Goal: Use online tool/utility: Utilize a website feature to perform a specific function

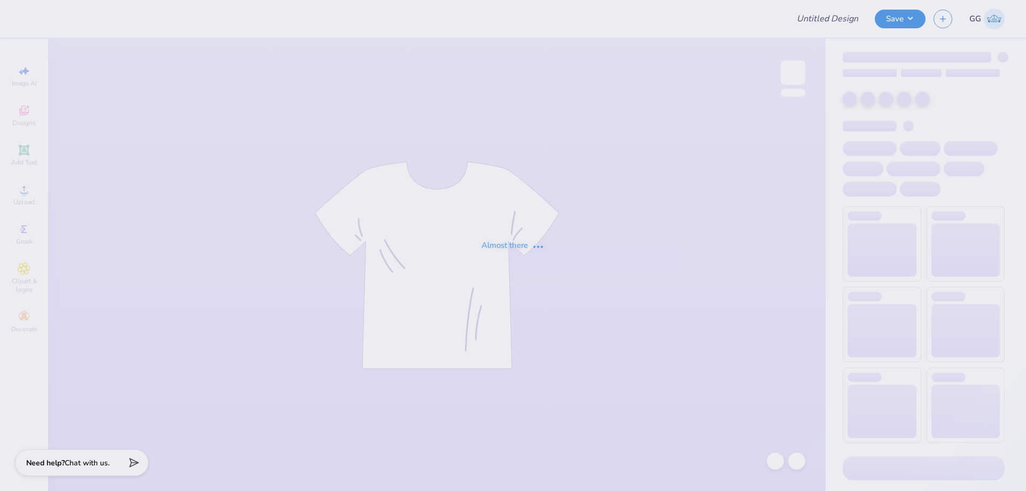
type input "FPS236178"
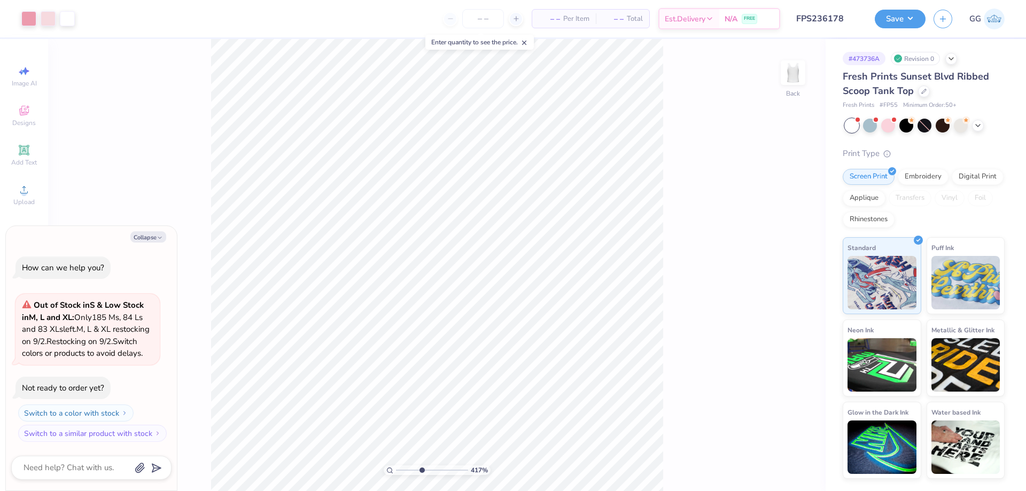
type input "4.17"
click at [421, 468] on input "range" at bounding box center [432, 471] width 72 height 10
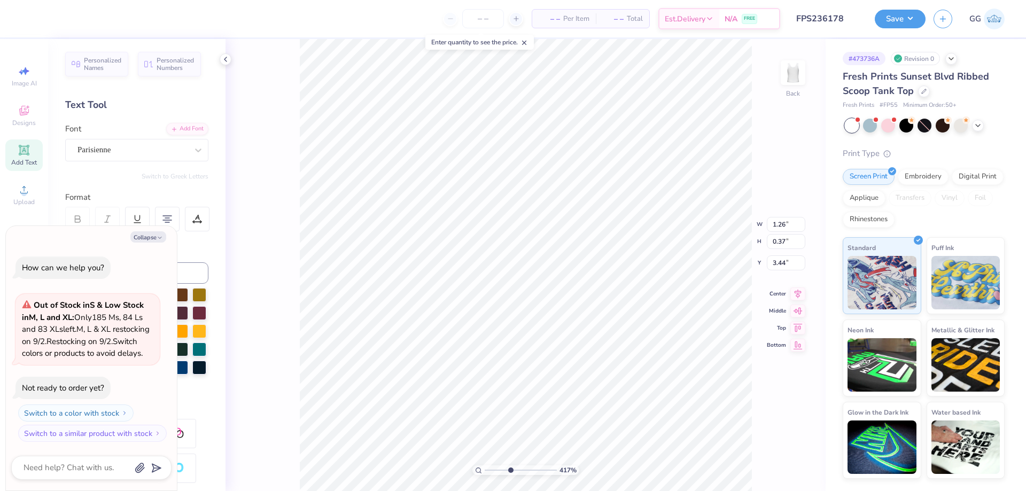
type textarea "x"
type input "3.32"
type input "2.95"
type input "1.72"
type textarea "x"
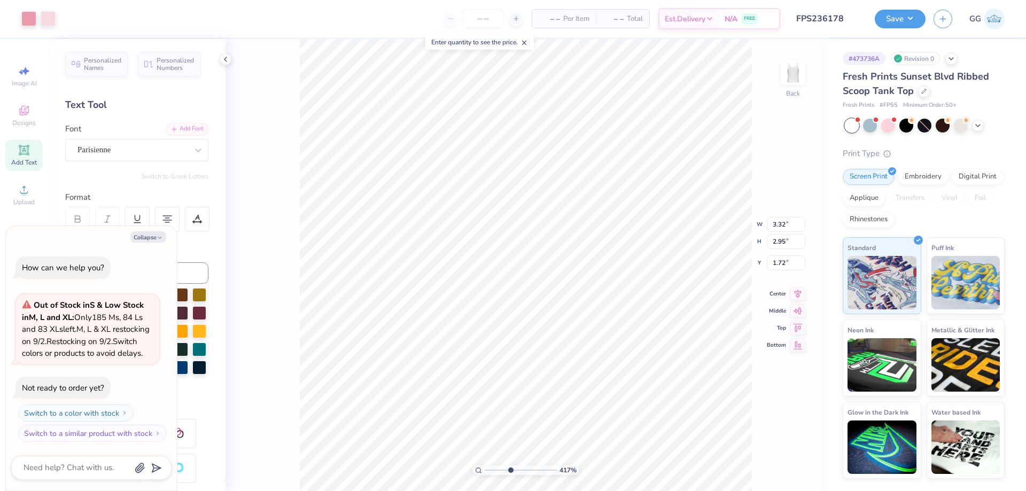
type input "1.26"
type input "0.37"
type input "3.44"
type textarea "x"
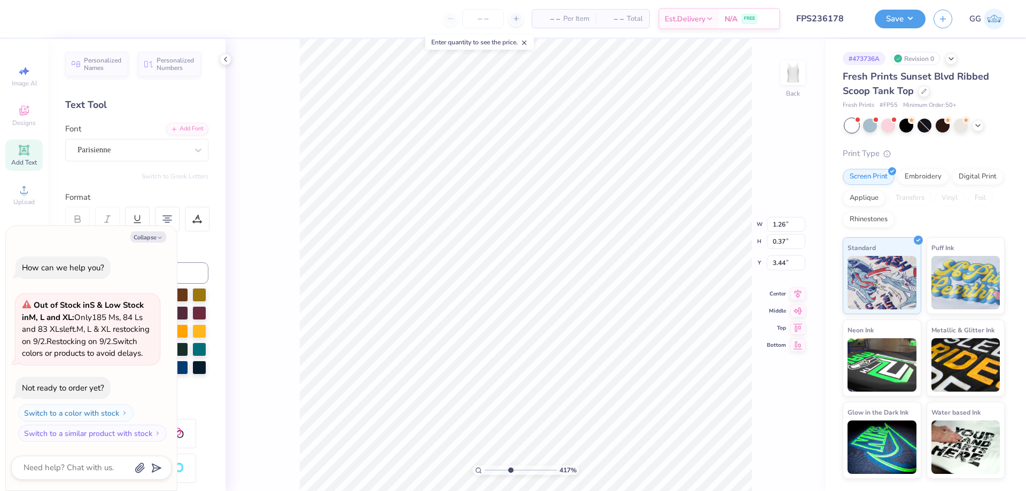
type textarea "Con"
type textarea "x"
type textarea "Conf"
type textarea "x"
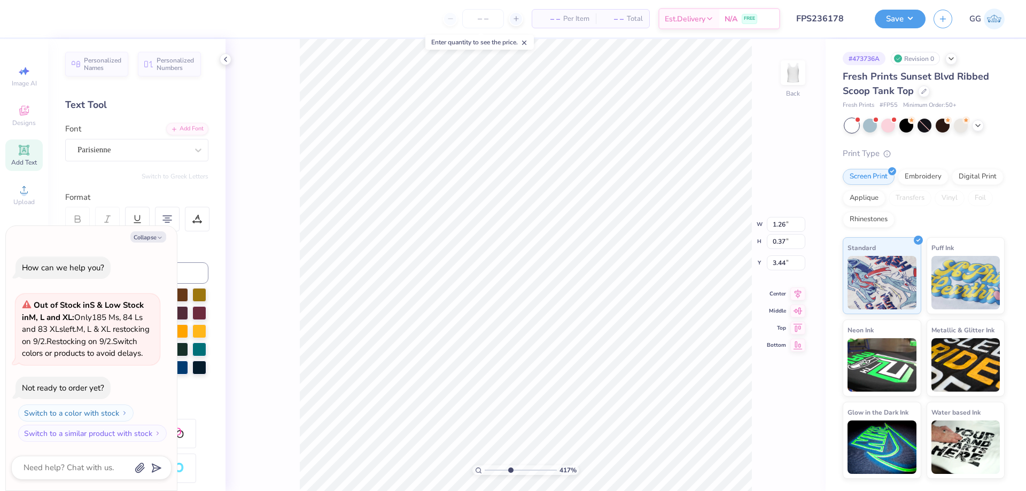
type textarea "Confe"
type textarea "x"
type textarea "Confer"
type textarea "x"
type textarea "Conferen"
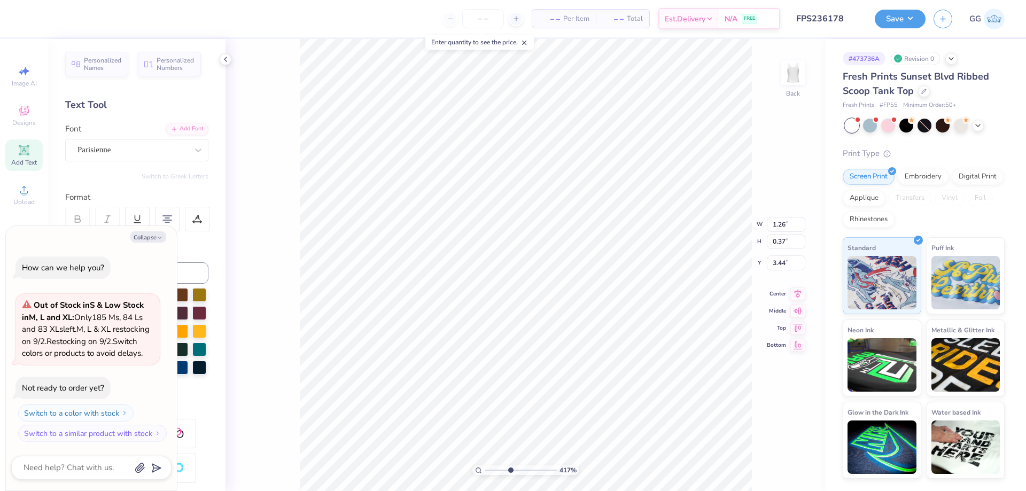
type textarea "x"
type textarea "Conference"
click at [774, 463] on icon at bounding box center [775, 461] width 11 height 11
click at [795, 462] on icon at bounding box center [797, 461] width 11 height 11
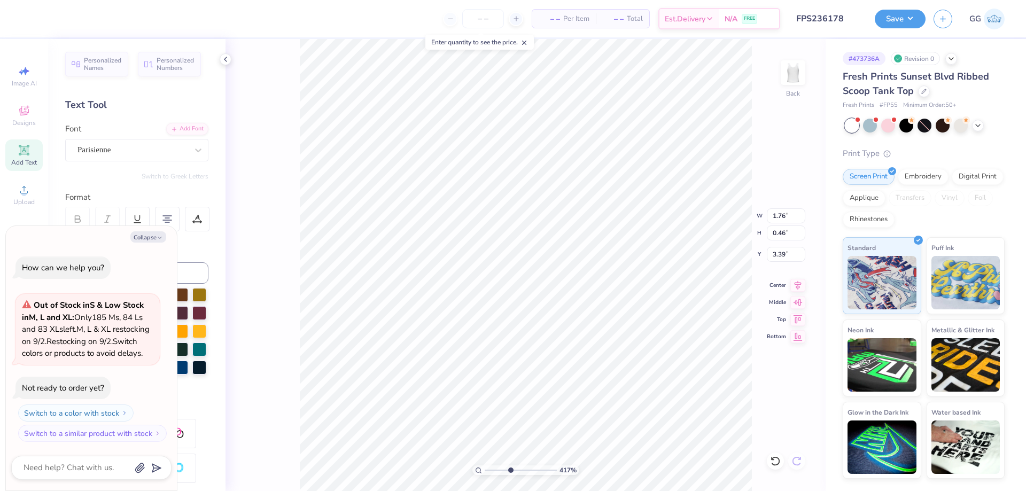
type textarea "x"
type input "2.00"
type input "0.35"
type input "3.05"
type textarea "x"
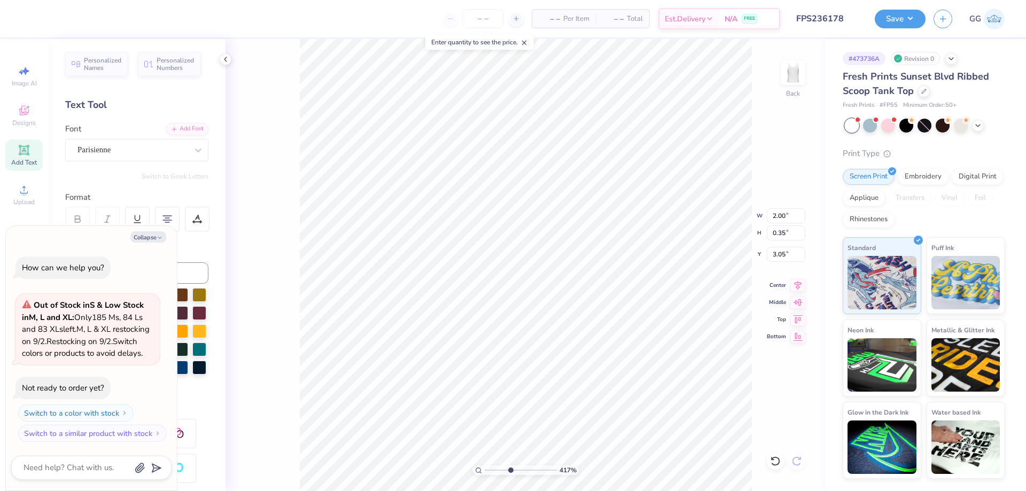
type input "1.61"
type input "0.38"
type input "2.63"
click at [801, 235] on input "0.37" at bounding box center [786, 233] width 38 height 15
click at [801, 235] on input "0.36" at bounding box center [786, 233] width 38 height 15
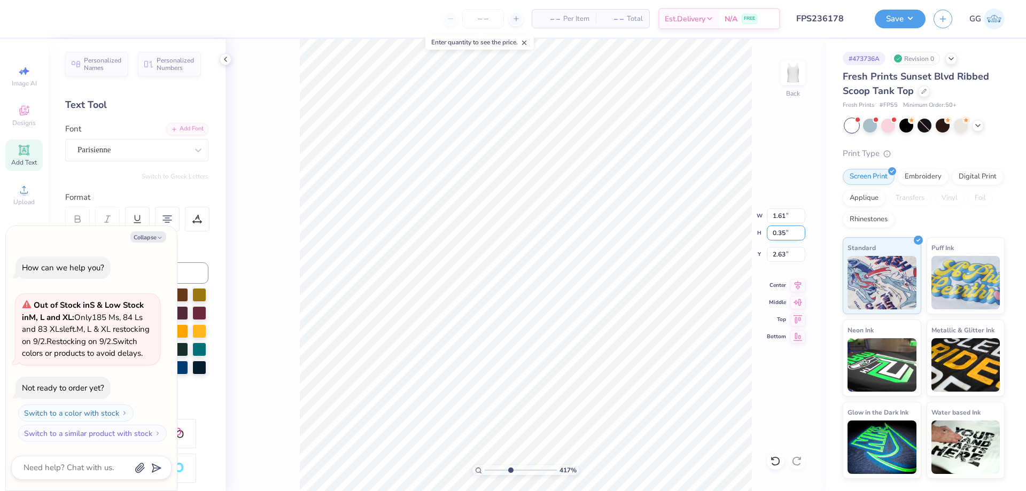
type input "0.35"
click at [801, 235] on input "0.35" at bounding box center [786, 233] width 38 height 15
type textarea "x"
type input "1.47"
type input "2.65"
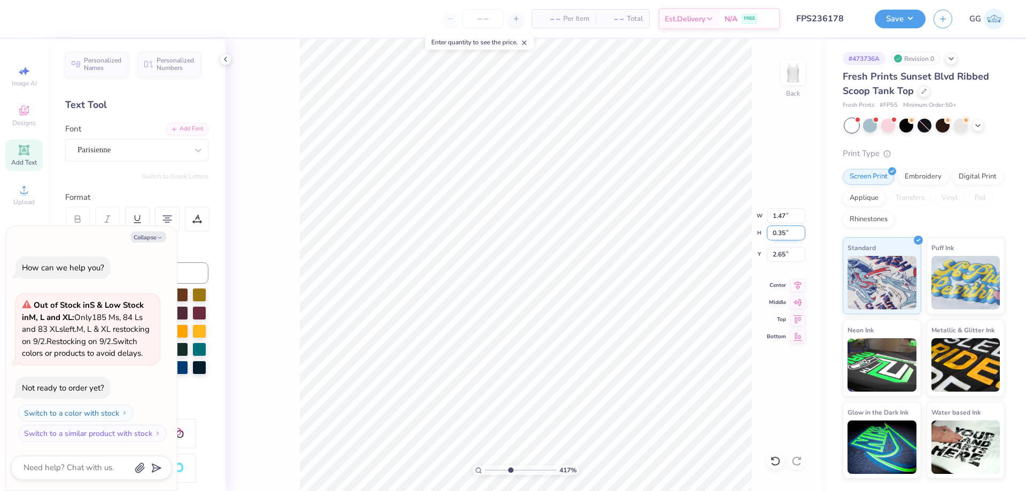
type textarea "x"
type input "2.00"
type input "3.05"
type textarea "x"
type input "1.76"
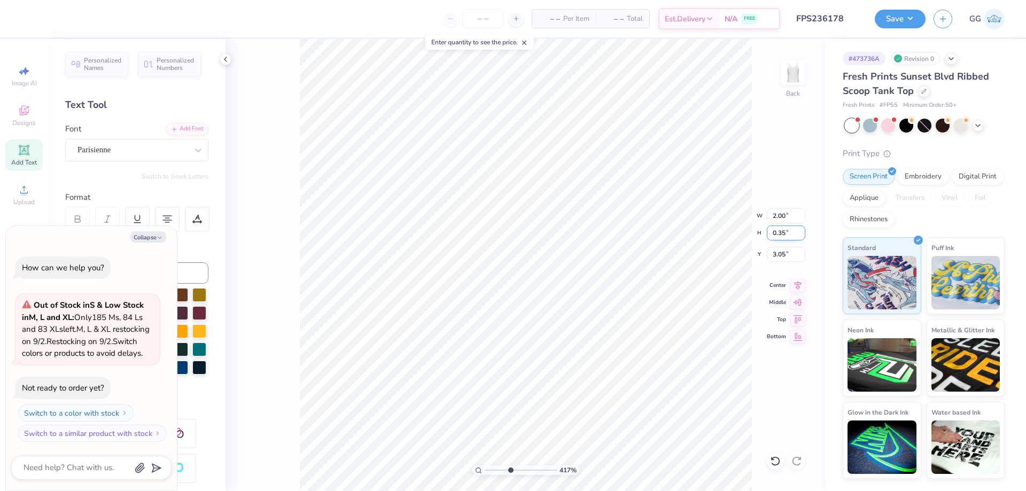
type input "0.46"
type input "3.39"
click at [802, 236] on input "0.4" at bounding box center [786, 233] width 38 height 15
click at [802, 236] on input "0.39" at bounding box center [786, 233] width 38 height 15
click at [802, 236] on input "0.38" at bounding box center [786, 233] width 38 height 15
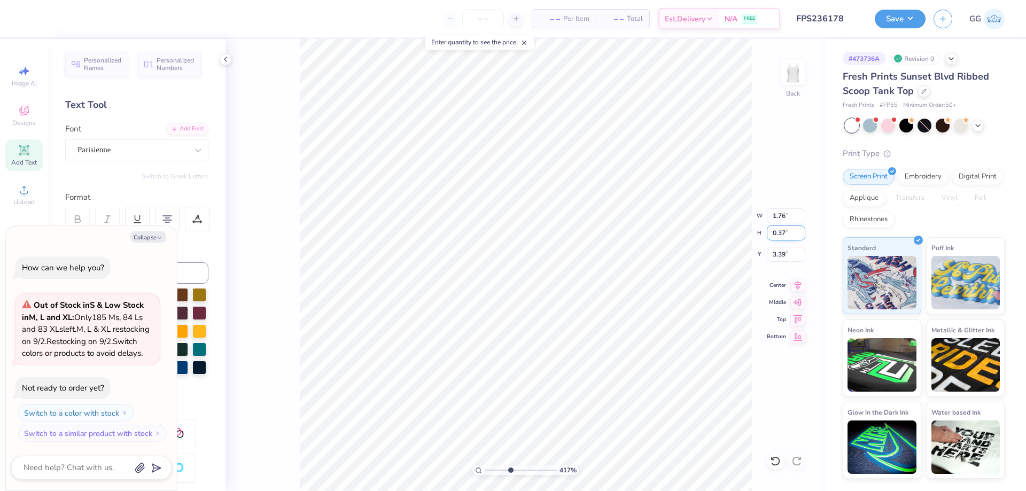
click at [802, 236] on input "0.37" at bounding box center [786, 233] width 38 height 15
click at [802, 236] on input "0.36" at bounding box center [786, 233] width 38 height 15
type input "0.35"
click at [802, 236] on input "0.35" at bounding box center [786, 233] width 38 height 15
type textarea "x"
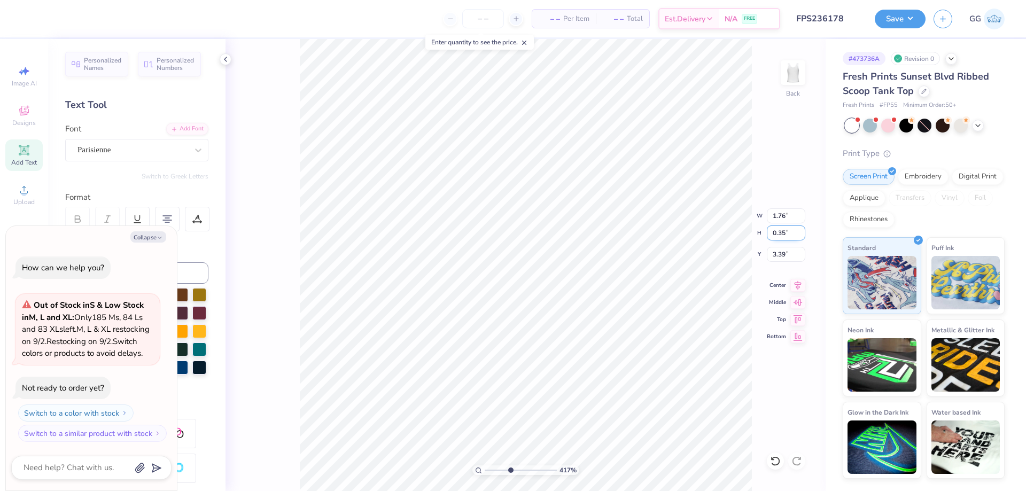
type input "1.34"
type input "3.45"
click at [800, 231] on input "0.36" at bounding box center [786, 233] width 38 height 15
click at [800, 231] on input "0.37" at bounding box center [786, 233] width 38 height 15
type input "0.38"
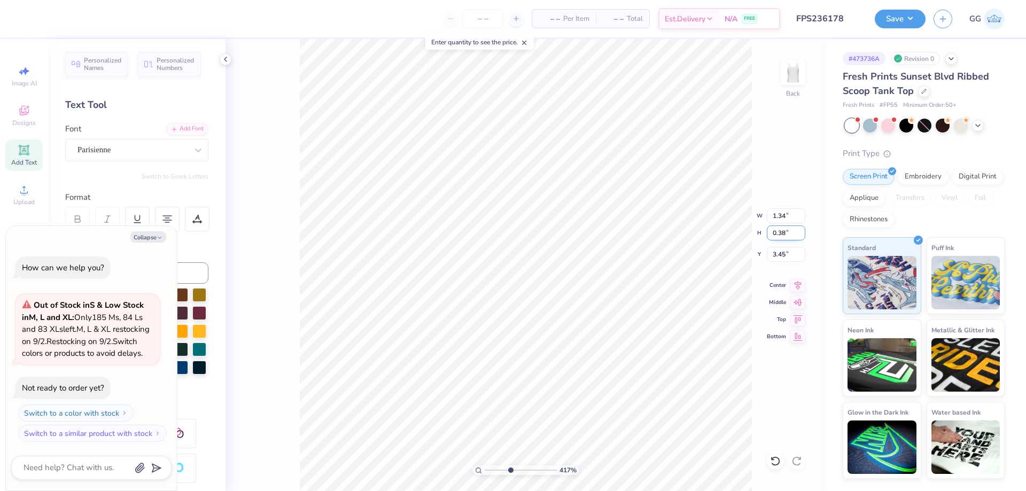
click at [800, 231] on input "0.38" at bounding box center [786, 233] width 38 height 15
type textarea "x"
type input "1.45"
type input "3.43"
type textarea "x"
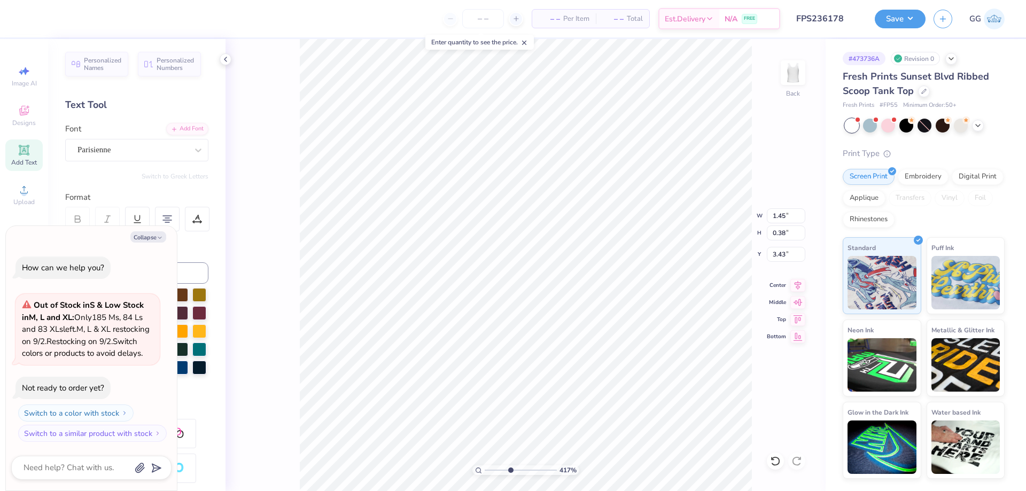
type input "2.00"
type input "0.35"
type input "3.05"
type textarea "x"
type input "1.45"
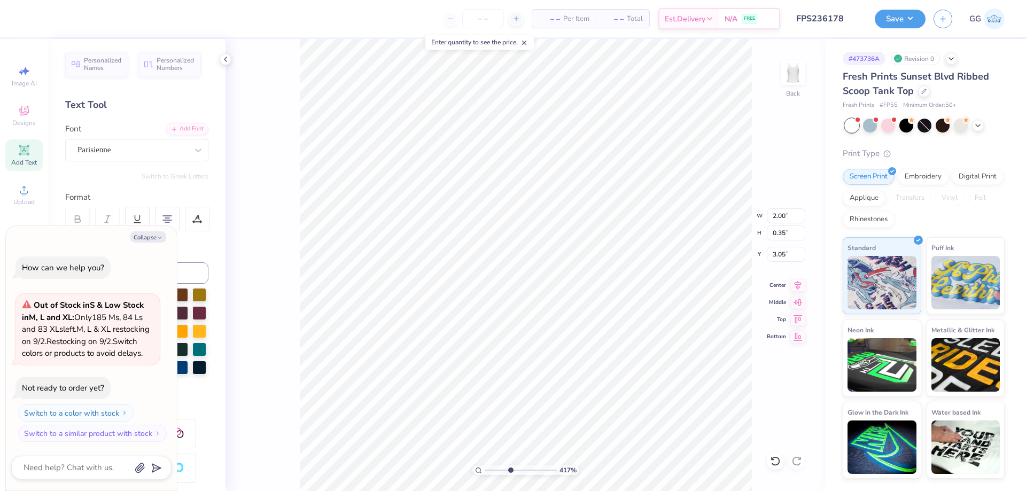
type input "0.38"
type input "3.43"
click at [800, 231] on input "0.39" at bounding box center [786, 233] width 38 height 15
type input "0.4"
click at [800, 231] on input "0.4" at bounding box center [786, 233] width 38 height 15
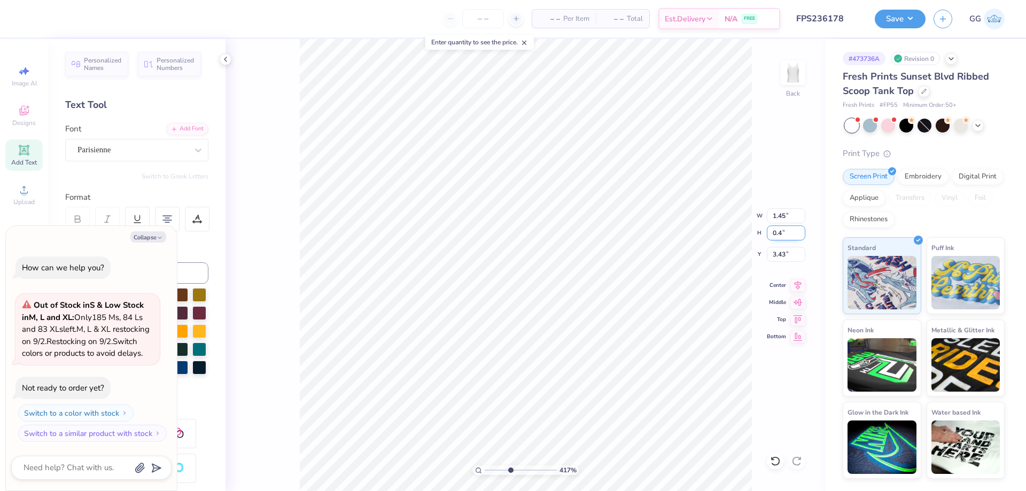
type textarea "x"
type input "1.53"
type input "0.40"
type input "3.43"
click at [800, 251] on input "3.43" at bounding box center [786, 254] width 38 height 15
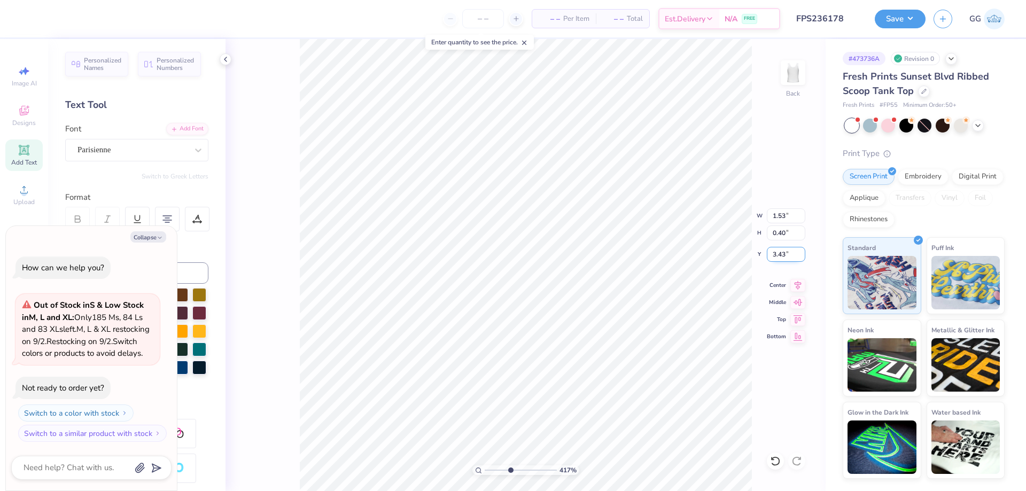
type textarea "x"
type input "3.44"
click at [800, 251] on input "3.44" at bounding box center [786, 254] width 38 height 15
type textarea "x"
type input "1.47"
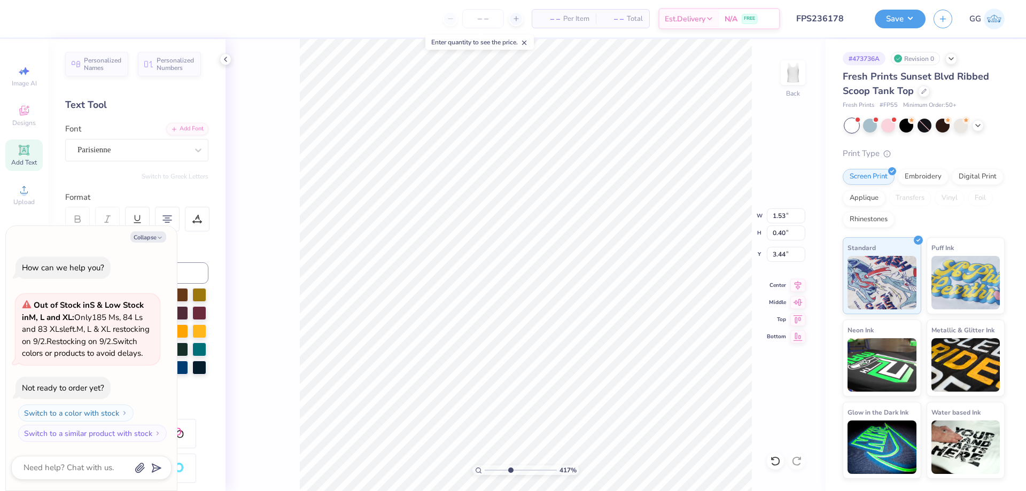
type input "0.35"
type input "2.65"
type input "0.36"
click at [804, 229] on input "0.36" at bounding box center [786, 233] width 38 height 15
type textarea "x"
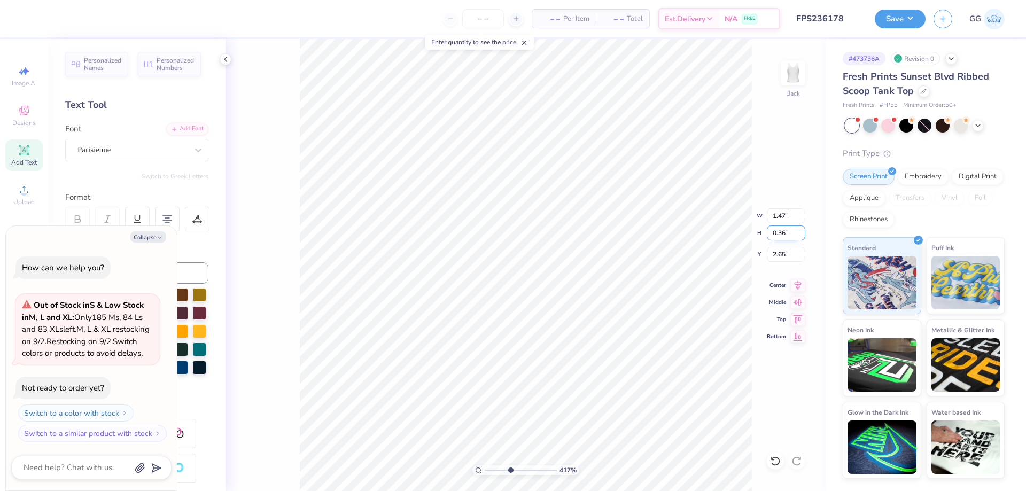
type input "1.51"
type textarea "x"
type input "0.37"
click at [799, 229] on input "0.37" at bounding box center [786, 233] width 38 height 15
type textarea "x"
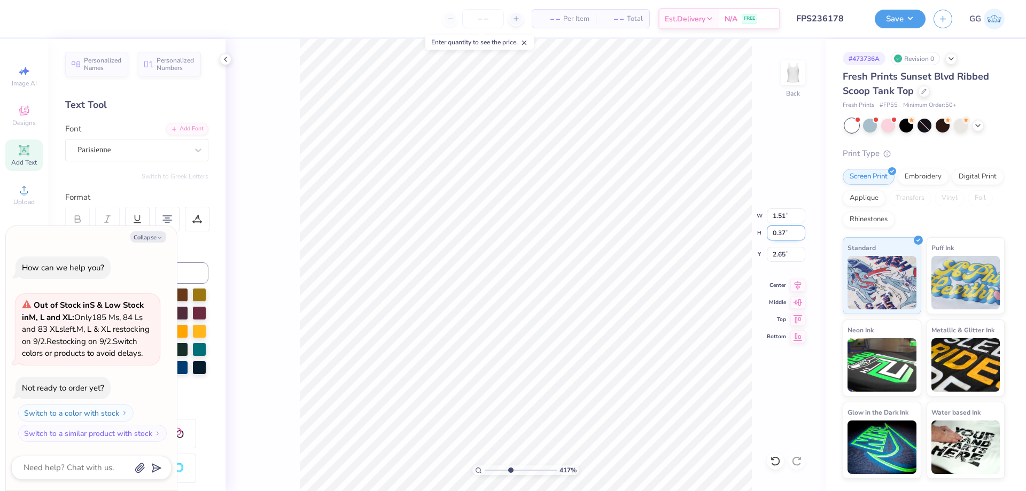
type input "1.55"
type input "2.64"
type textarea "x"
type input "0.41"
click at [804, 230] on input "0.41" at bounding box center [786, 233] width 38 height 15
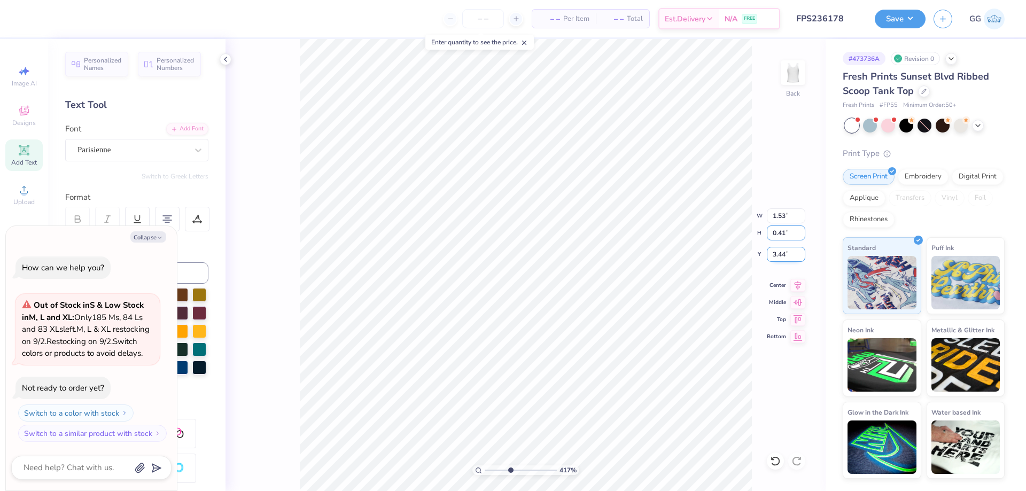
type textarea "x"
type input "1.57"
type input "3.44"
click at [801, 252] on input "3.44" at bounding box center [786, 254] width 38 height 15
type textarea "x"
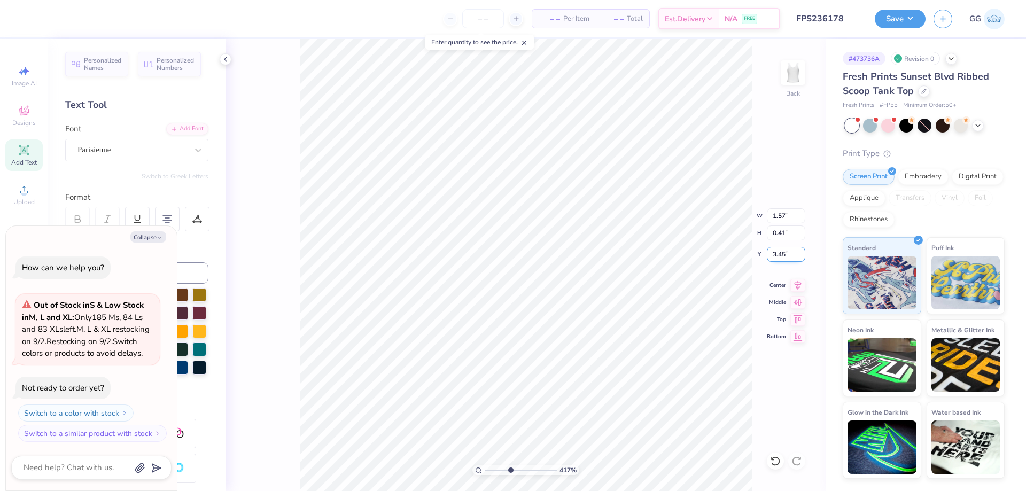
type input "3.45"
click at [802, 252] on input "3.45" at bounding box center [786, 254] width 38 height 15
type textarea "x"
drag, startPoint x: 505, startPoint y: 469, endPoint x: 470, endPoint y: 460, distance: 35.4
type input "1"
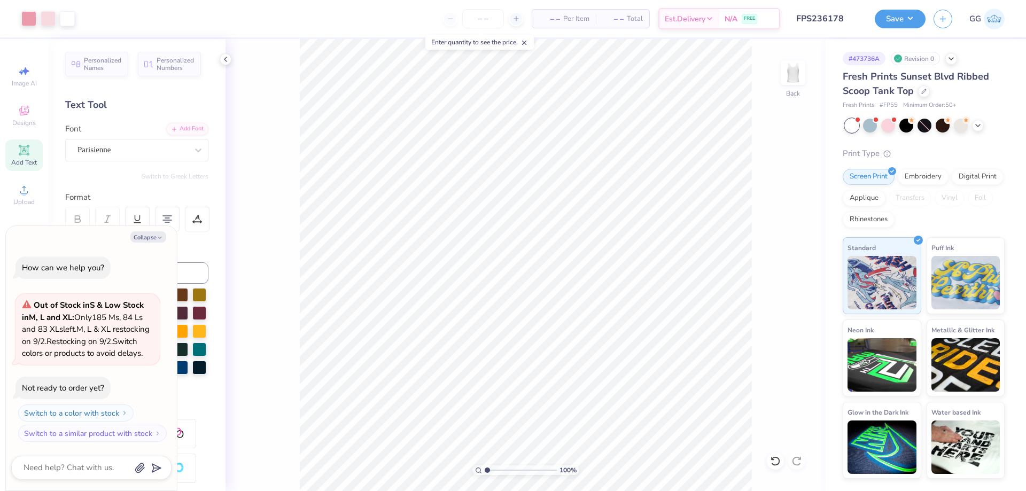
click at [485, 466] on input "range" at bounding box center [521, 471] width 72 height 10
type textarea "x"
click at [799, 252] on input "1.73" at bounding box center [786, 254] width 38 height 15
click at [799, 252] on input "1.74" at bounding box center [786, 254] width 38 height 15
type input "1.75"
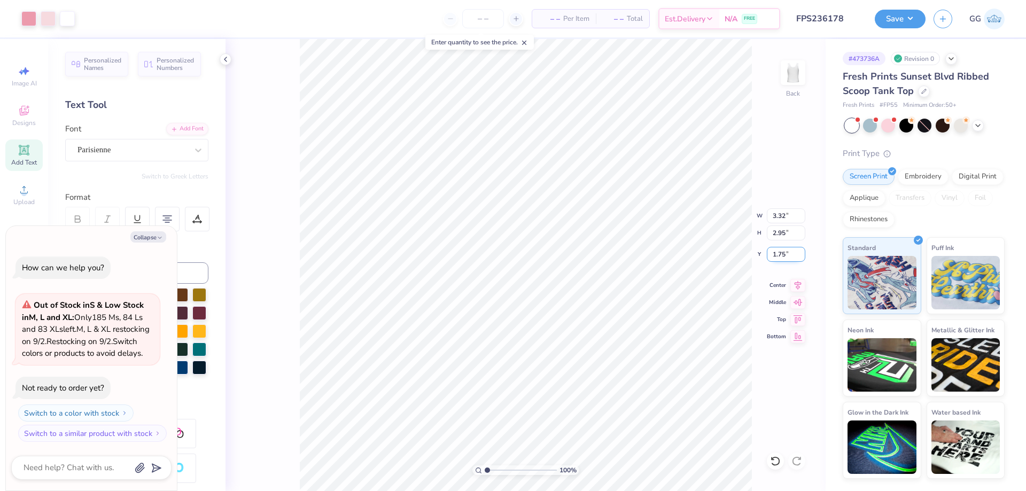
click at [799, 252] on input "1.75" at bounding box center [786, 254] width 38 height 15
click at [803, 229] on input "2.96" at bounding box center [786, 233] width 38 height 15
click at [803, 229] on input "2.97" at bounding box center [786, 233] width 38 height 15
type input "2.96"
click at [800, 233] on input "2.96" at bounding box center [786, 233] width 38 height 15
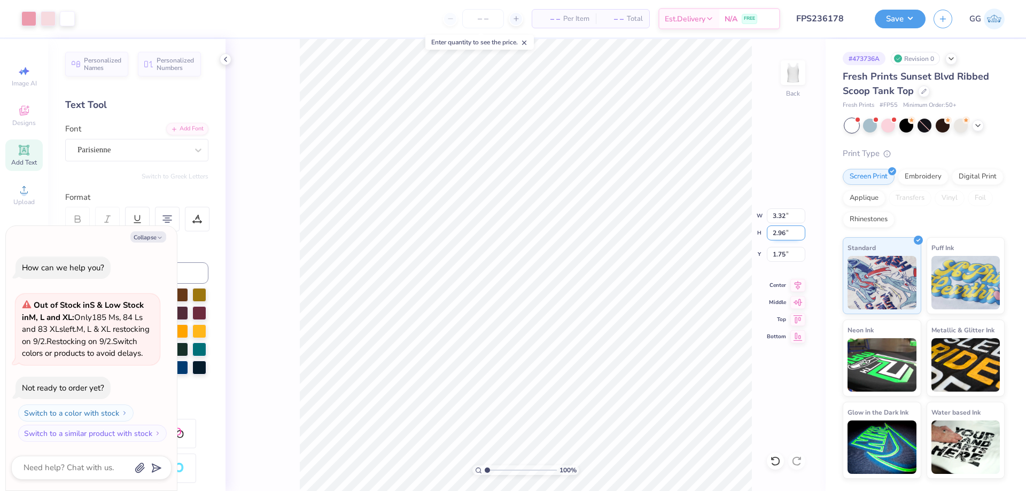
type textarea "x"
click at [800, 233] on input "2.95" at bounding box center [786, 233] width 38 height 15
click at [800, 233] on input "2.94" at bounding box center [786, 233] width 38 height 15
click at [800, 233] on input "2.93" at bounding box center [786, 233] width 38 height 15
click at [800, 233] on input "2.92" at bounding box center [786, 233] width 38 height 15
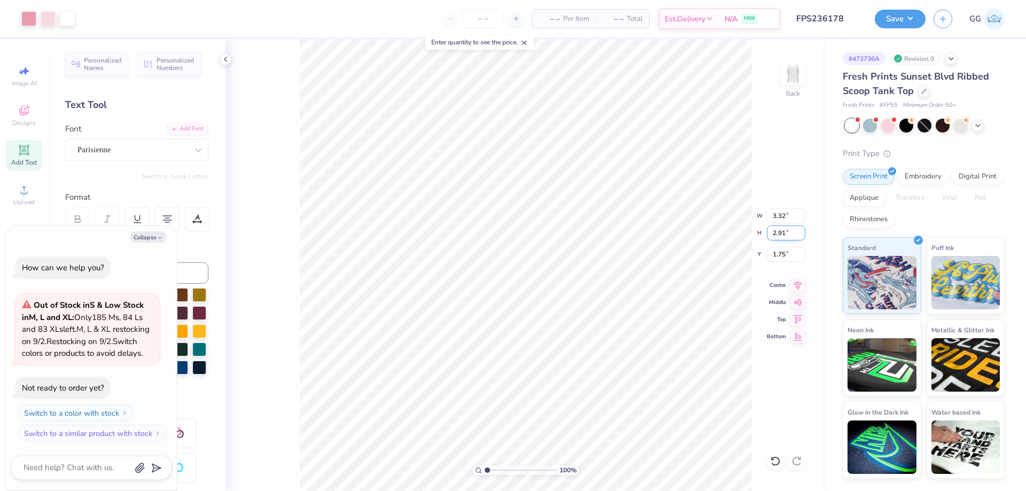
click at [800, 233] on input "2.91" at bounding box center [786, 233] width 38 height 15
click at [800, 233] on input "2.9" at bounding box center [786, 233] width 38 height 15
click at [800, 233] on input "2.89" at bounding box center [786, 233] width 38 height 15
click at [800, 233] on input "2.85" at bounding box center [786, 233] width 38 height 15
click at [799, 231] on input "2.93" at bounding box center [786, 233] width 38 height 15
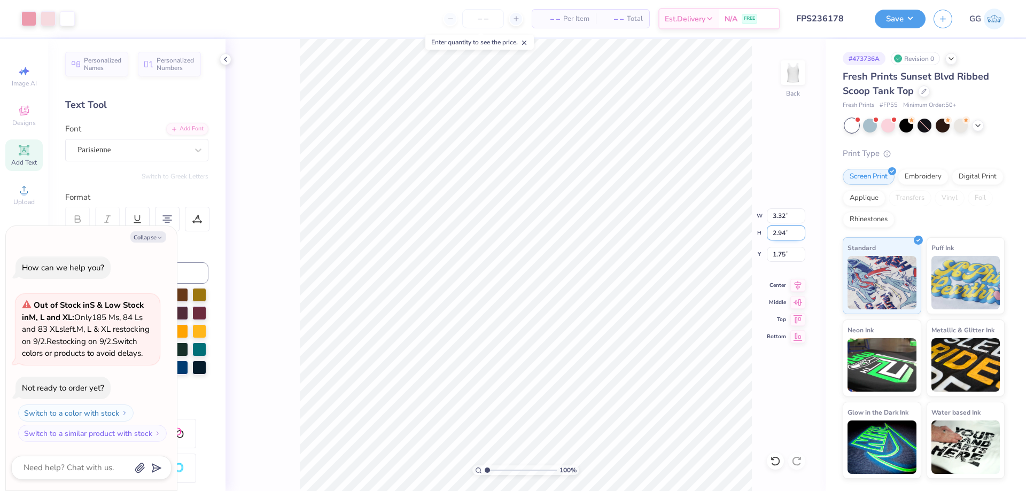
click at [799, 231] on input "2.94" at bounding box center [786, 233] width 38 height 15
type input "2.95"
click at [799, 231] on input "2.95" at bounding box center [786, 233] width 38 height 15
type textarea "x"
click at [801, 231] on input "2.96" at bounding box center [786, 233] width 38 height 15
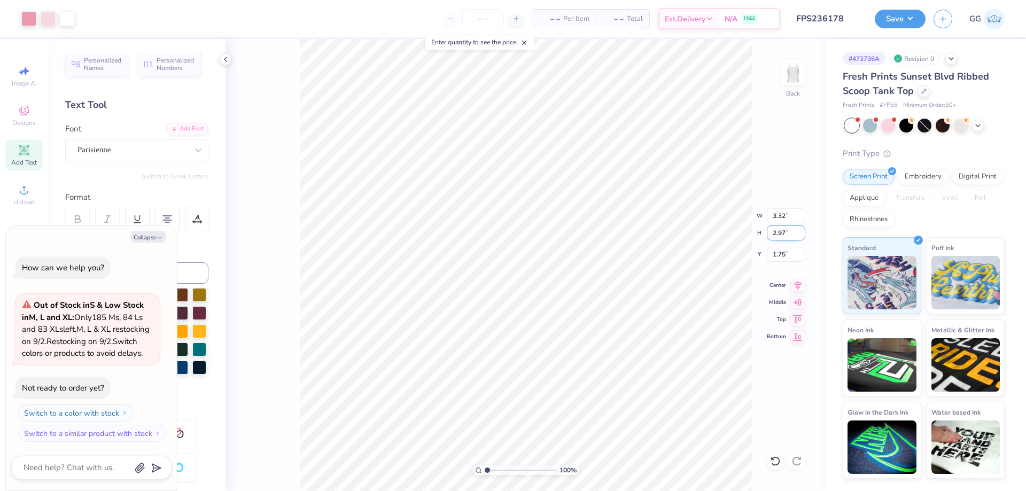
click at [801, 231] on input "2.97" at bounding box center [786, 233] width 38 height 15
click at [801, 231] on input "2.98" at bounding box center [786, 233] width 38 height 15
click at [801, 231] on input "2.99" at bounding box center [786, 233] width 38 height 15
type input "3"
click at [801, 231] on input "3" at bounding box center [786, 233] width 38 height 15
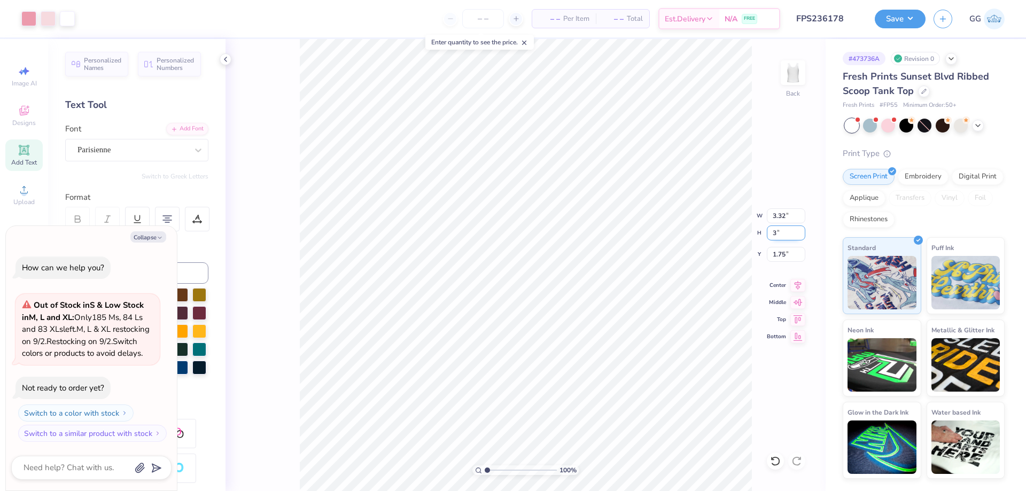
type textarea "x"
type input "3.38"
type input "3.00"
type input "1.72"
type textarea "x"
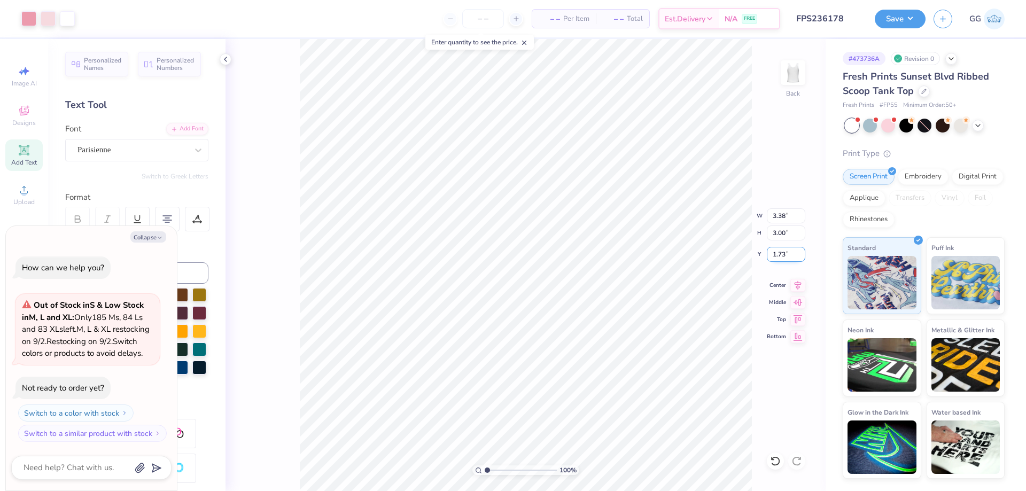
click at [800, 251] on input "1.73" at bounding box center [786, 254] width 38 height 15
click at [800, 251] on input "1.74" at bounding box center [786, 254] width 38 height 15
type input "1.75"
click at [800, 251] on input "1.75" at bounding box center [786, 254] width 38 height 15
click at [890, 16] on button "Save" at bounding box center [900, 17] width 51 height 19
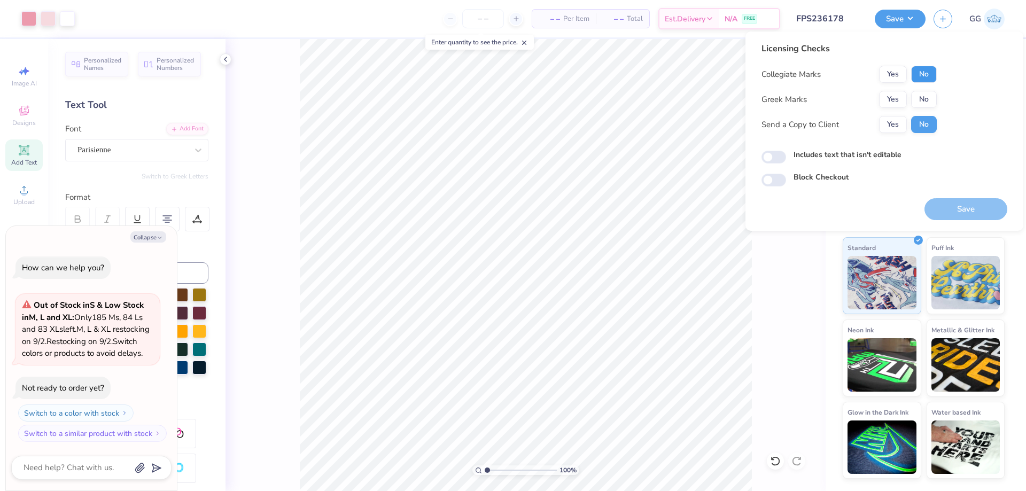
click at [924, 70] on button "No" at bounding box center [924, 74] width 26 height 17
click at [925, 87] on div "Collegiate Marks Yes No Greek Marks Yes No Send a Copy to Client Yes No" at bounding box center [849, 99] width 175 height 67
click at [925, 93] on button "No" at bounding box center [924, 99] width 26 height 17
type textarea "x"
click at [778, 179] on input "Block Checkout" at bounding box center [774, 180] width 25 height 13
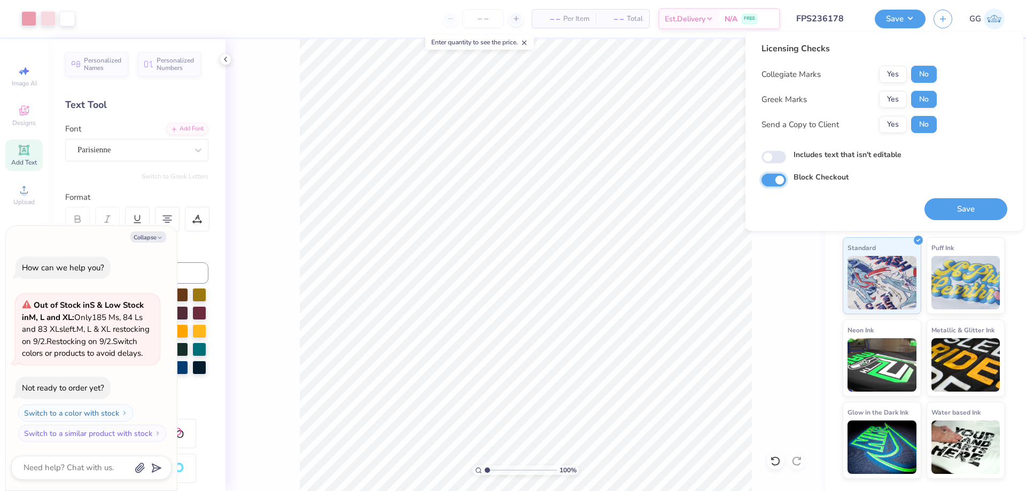
checkbox input "true"
click at [953, 210] on button "Save" at bounding box center [966, 209] width 83 height 22
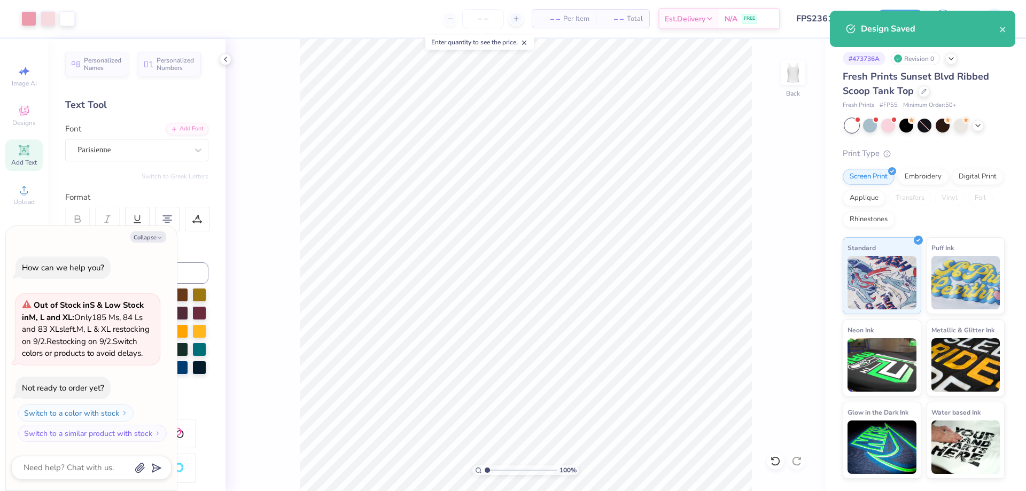
type textarea "x"
